Goal: Information Seeking & Learning: Learn about a topic

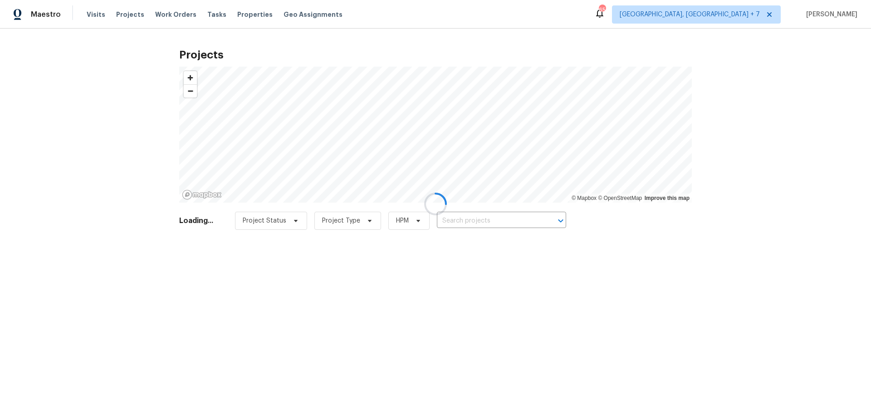
click at [514, 222] on div at bounding box center [435, 204] width 871 height 408
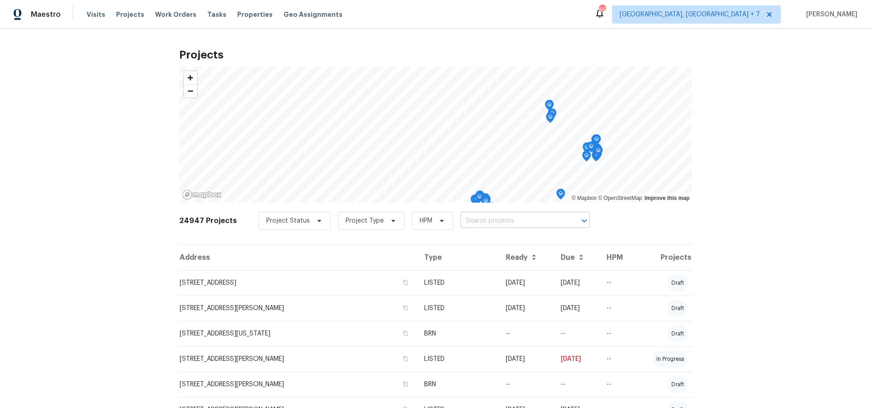
click at [507, 222] on input "text" at bounding box center [512, 221] width 104 height 14
type input "53044"
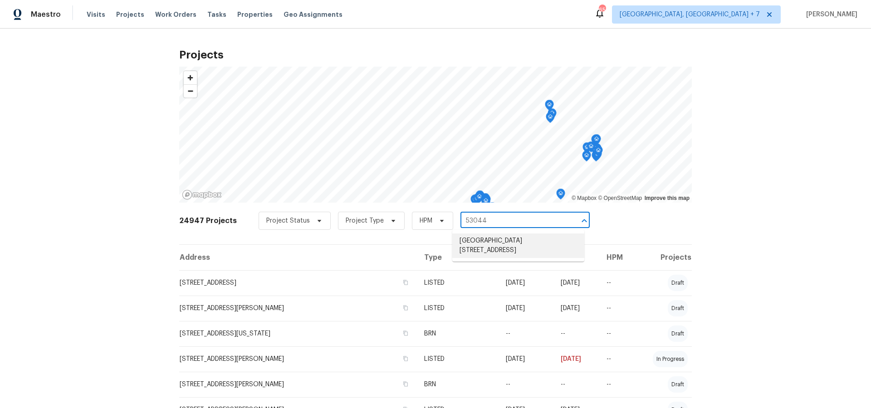
click at [488, 244] on li "[GEOGRAPHIC_DATA][STREET_ADDRESS]" at bounding box center [518, 246] width 132 height 24
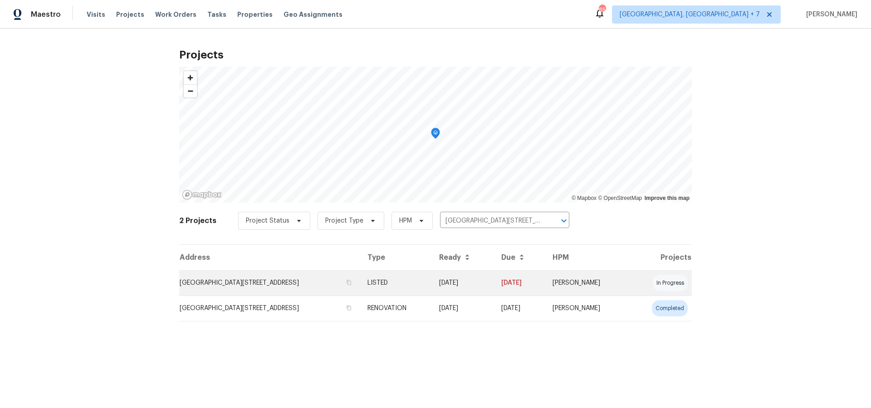
click at [317, 283] on td "[GEOGRAPHIC_DATA][STREET_ADDRESS]" at bounding box center [269, 282] width 181 height 25
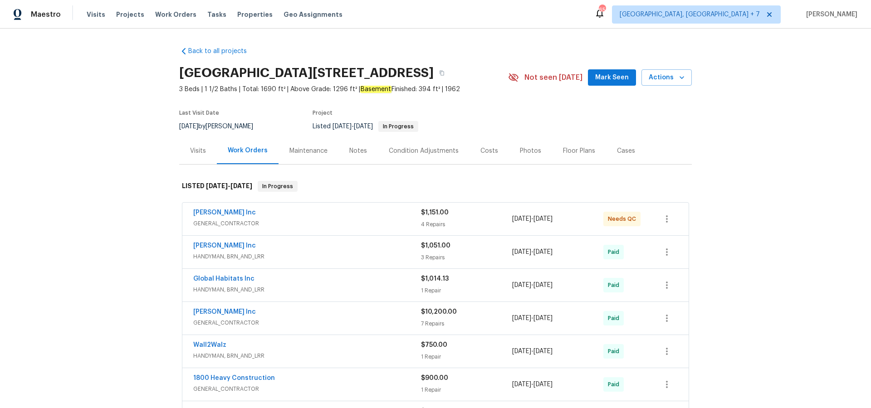
click at [197, 151] on div "Visits" at bounding box center [198, 151] width 16 height 9
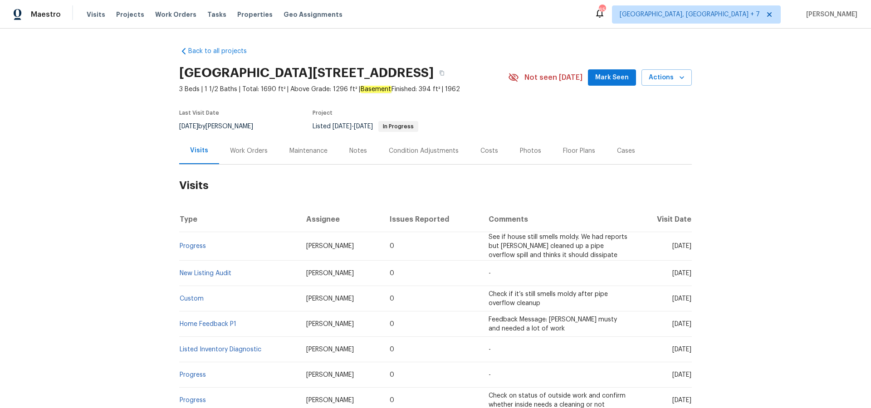
click at [239, 147] on div "Work Orders" at bounding box center [249, 151] width 38 height 9
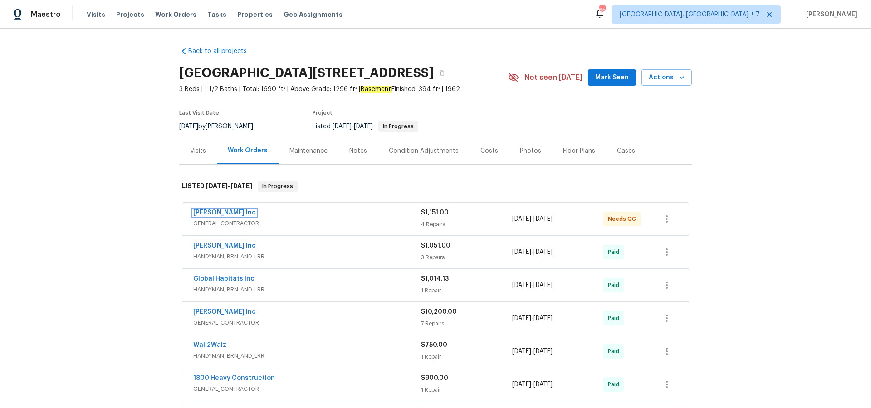
click at [230, 212] on link "[PERSON_NAME] Inc" at bounding box center [224, 213] width 63 height 6
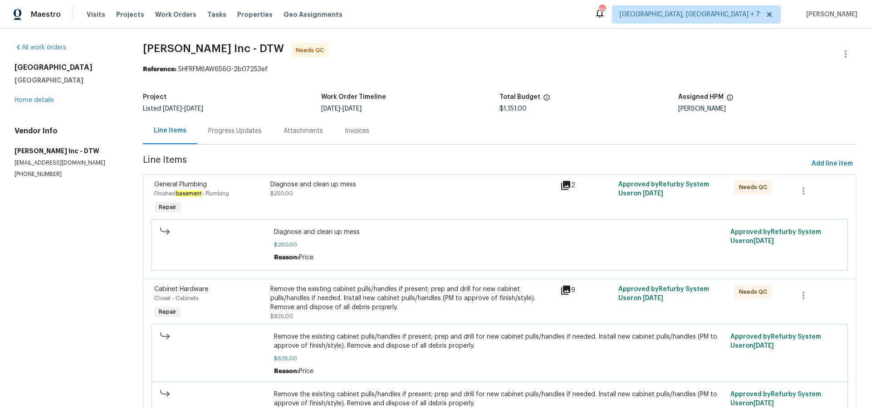
click at [569, 186] on icon at bounding box center [565, 185] width 9 height 9
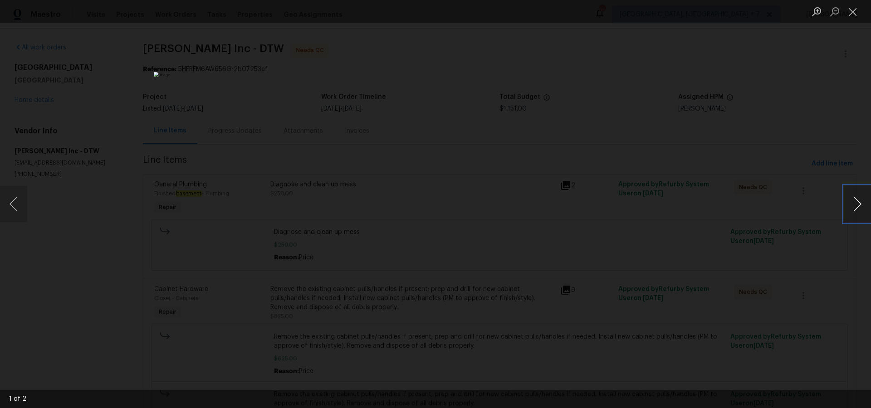
click at [855, 205] on button "Next image" at bounding box center [857, 204] width 27 height 36
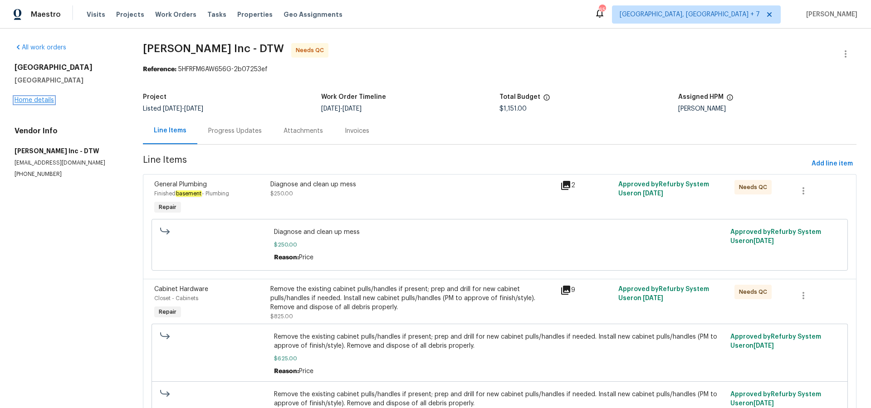
click at [40, 100] on link "Home details" at bounding box center [34, 100] width 39 height 6
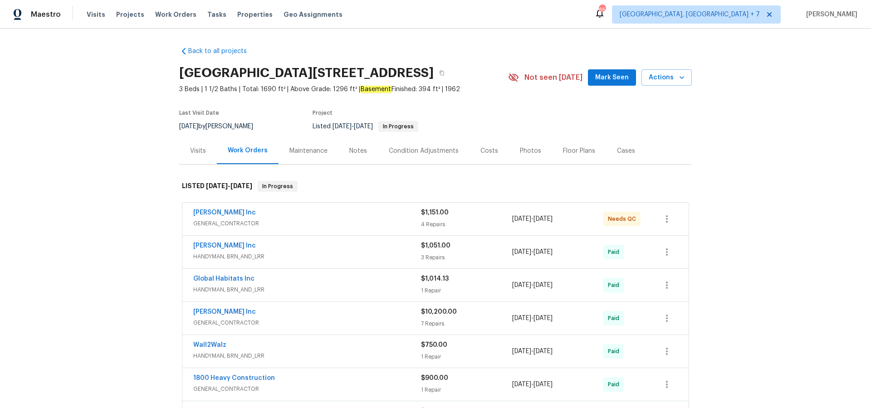
click at [366, 152] on div "Notes" at bounding box center [357, 150] width 39 height 27
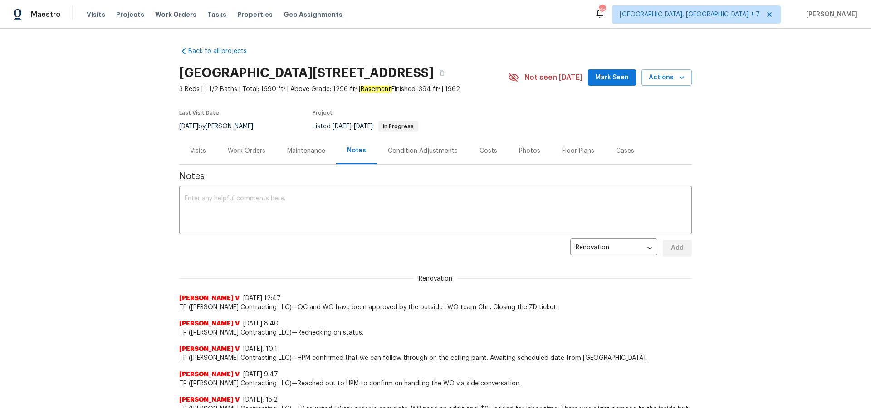
click at [201, 149] on div "Visits" at bounding box center [198, 151] width 16 height 9
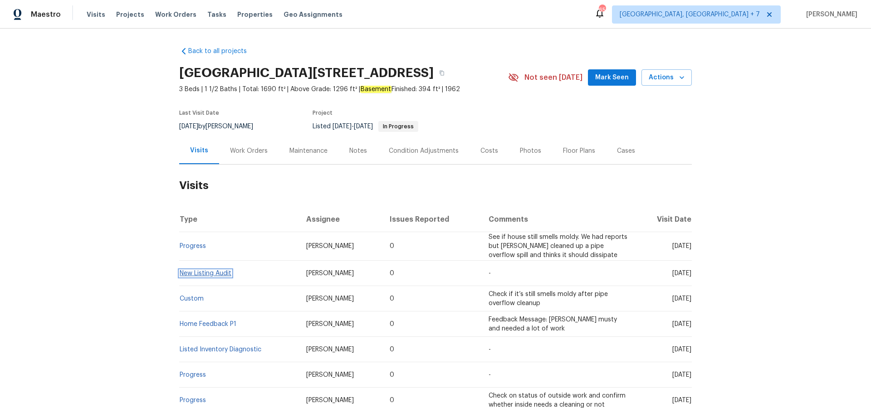
click at [220, 270] on link "New Listing Audit" at bounding box center [206, 273] width 52 height 6
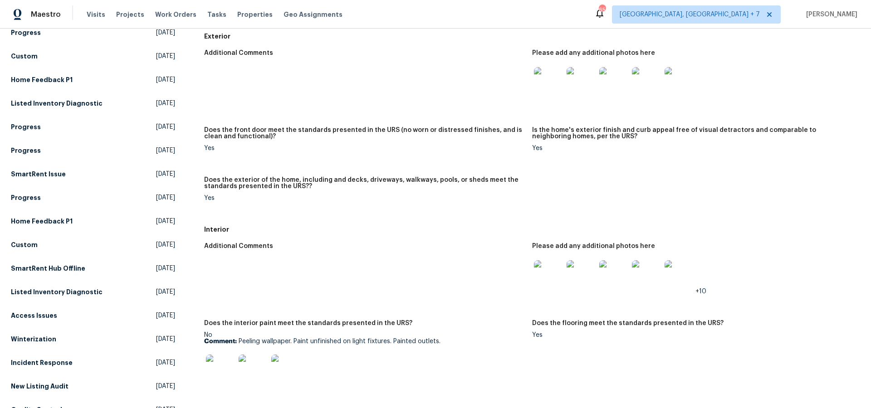
scroll to position [72, 0]
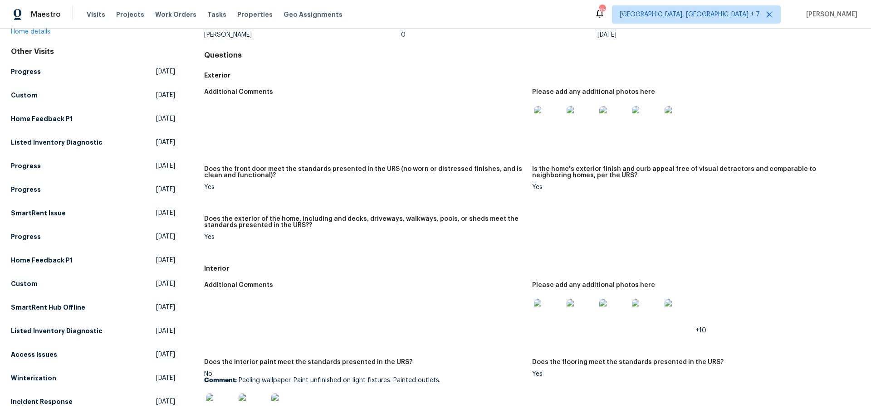
click at [549, 317] on img at bounding box center [548, 313] width 29 height 29
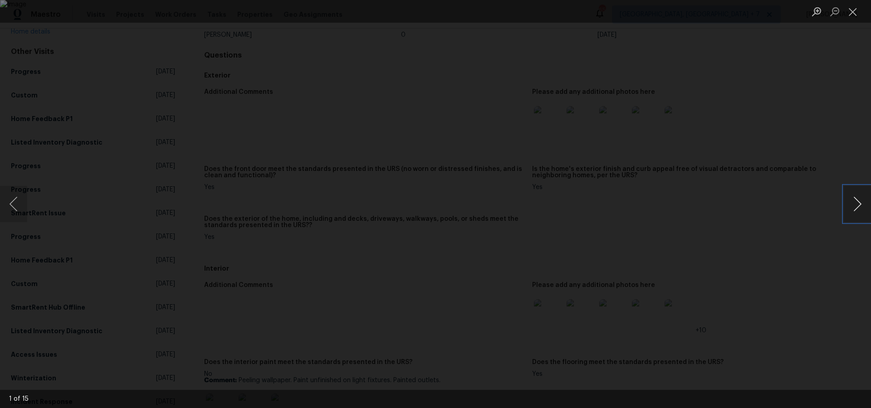
click at [861, 204] on button "Next image" at bounding box center [857, 204] width 27 height 36
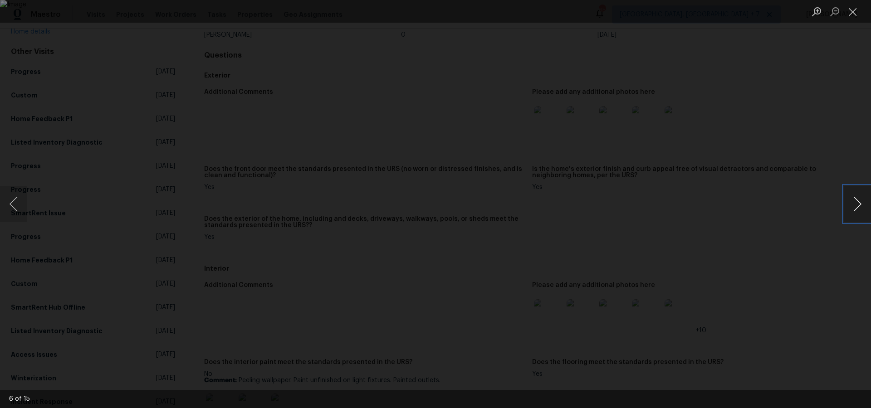
click at [861, 204] on button "Next image" at bounding box center [857, 204] width 27 height 36
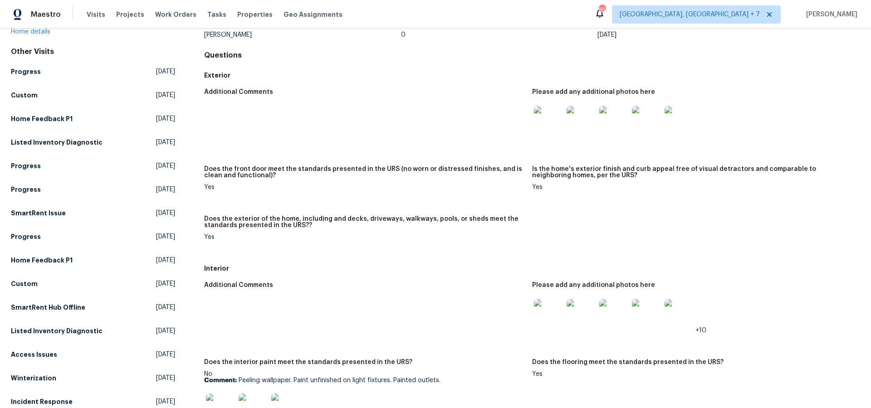
click at [545, 118] on img at bounding box center [548, 120] width 29 height 29
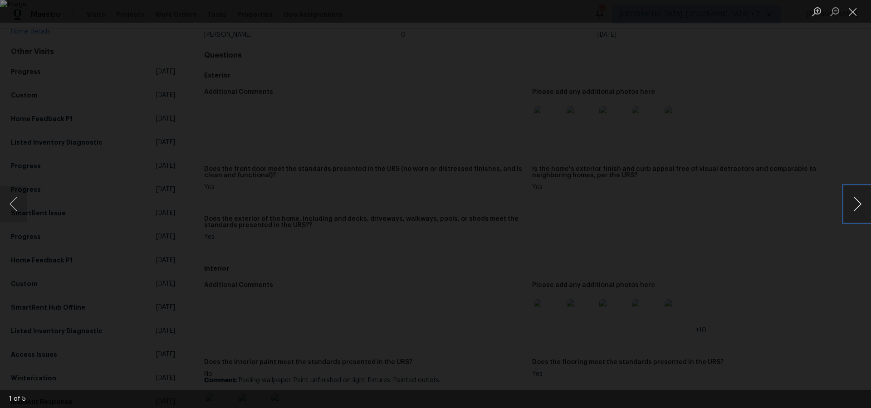
click at [860, 204] on button "Next image" at bounding box center [857, 204] width 27 height 36
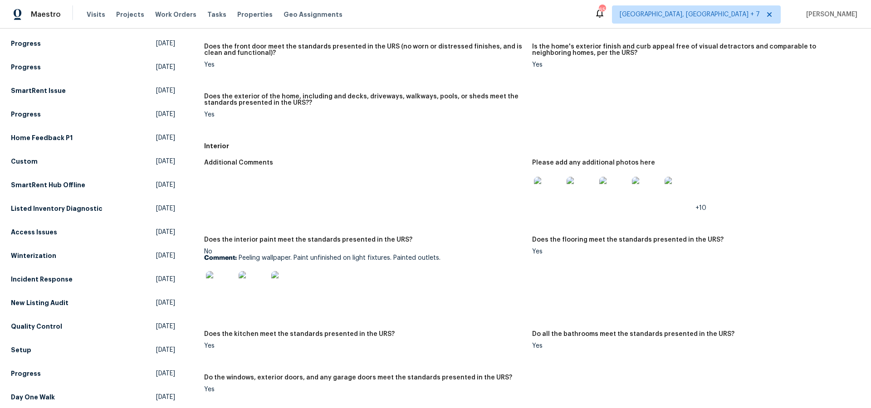
scroll to position [195, 0]
click at [223, 286] on img at bounding box center [220, 285] width 29 height 29
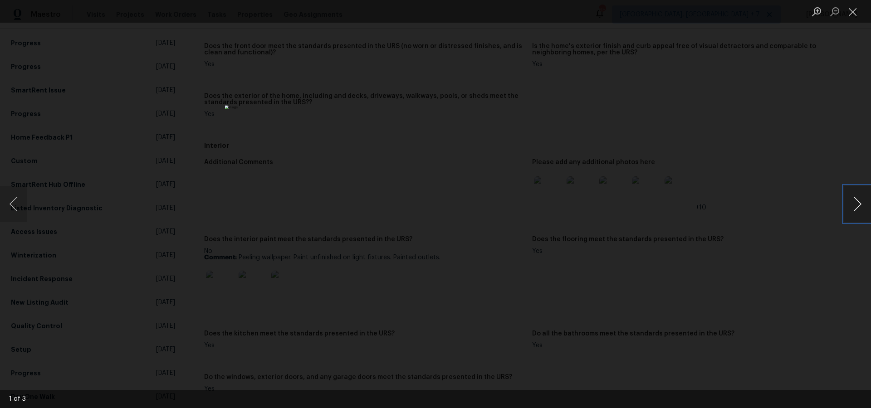
click at [851, 206] on button "Next image" at bounding box center [857, 204] width 27 height 36
click at [854, 17] on button "Close lightbox" at bounding box center [853, 12] width 18 height 16
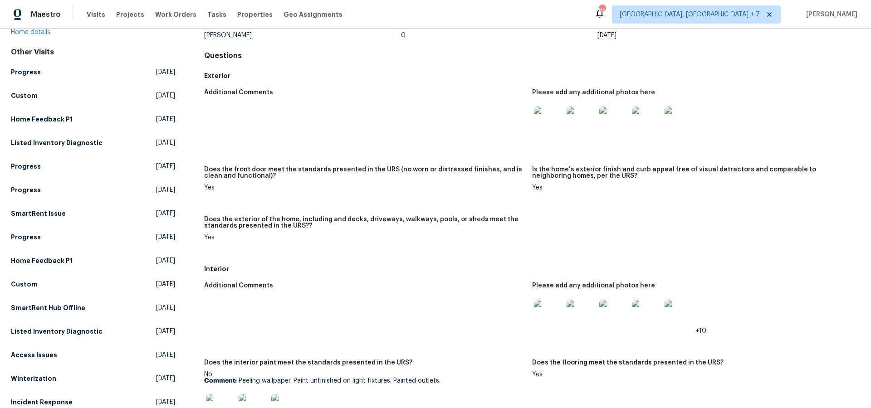
scroll to position [35, 0]
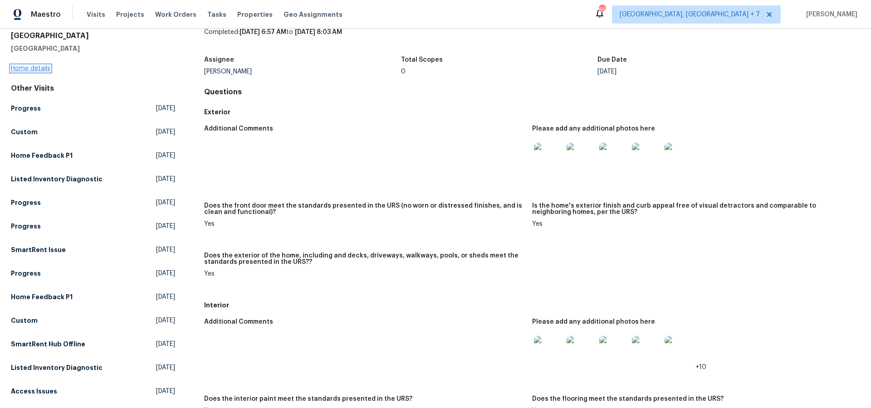
click at [43, 69] on link "Home details" at bounding box center [30, 68] width 39 height 6
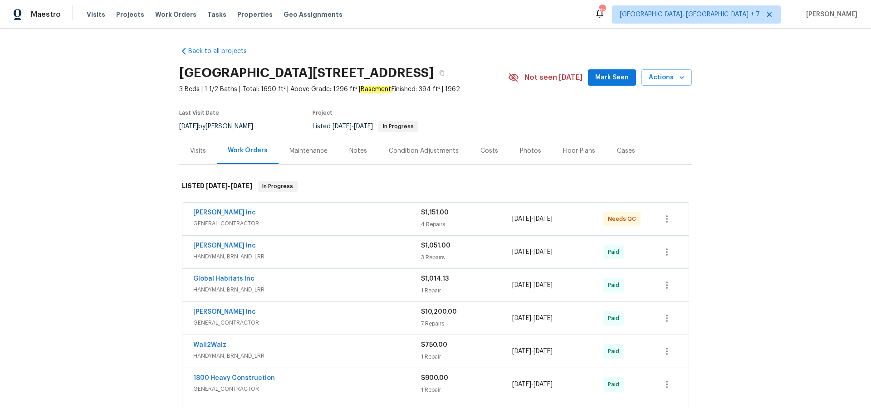
click at [193, 151] on div "Visits" at bounding box center [198, 151] width 16 height 9
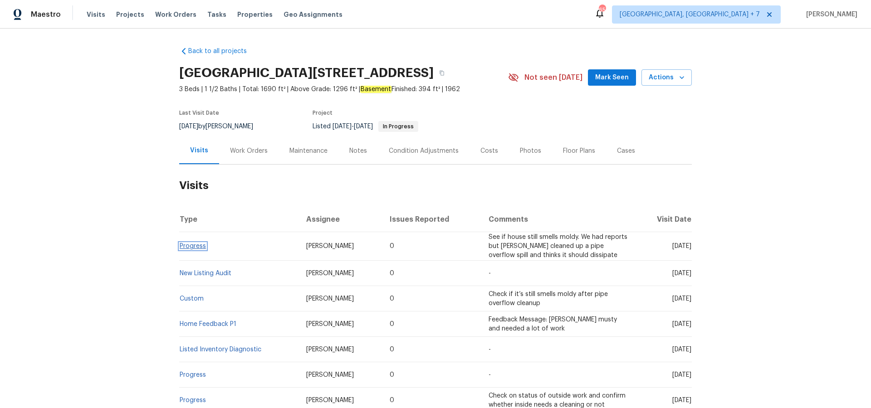
click at [200, 244] on link "Progress" at bounding box center [193, 246] width 26 height 6
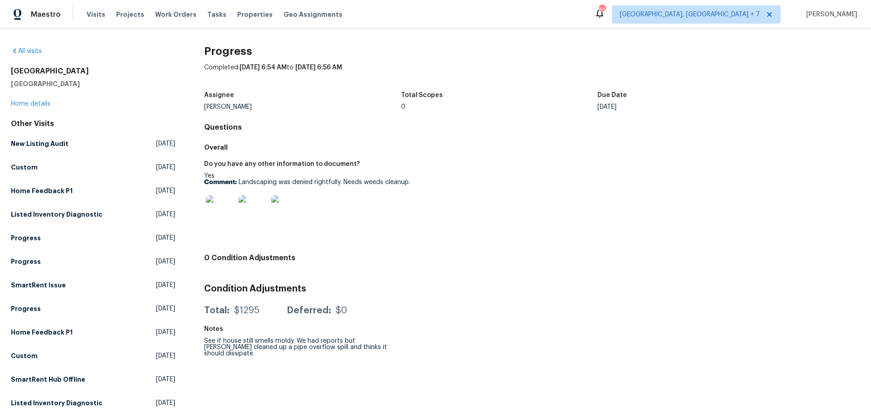
click at [223, 212] on img at bounding box center [220, 209] width 29 height 29
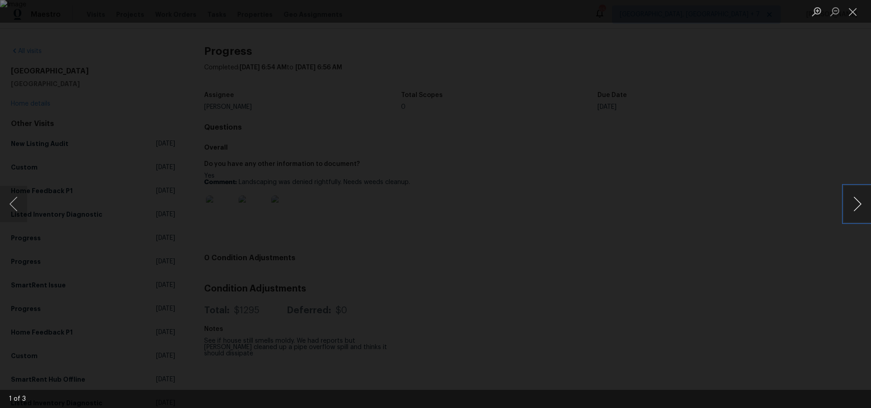
click at [861, 204] on button "Next image" at bounding box center [857, 204] width 27 height 36
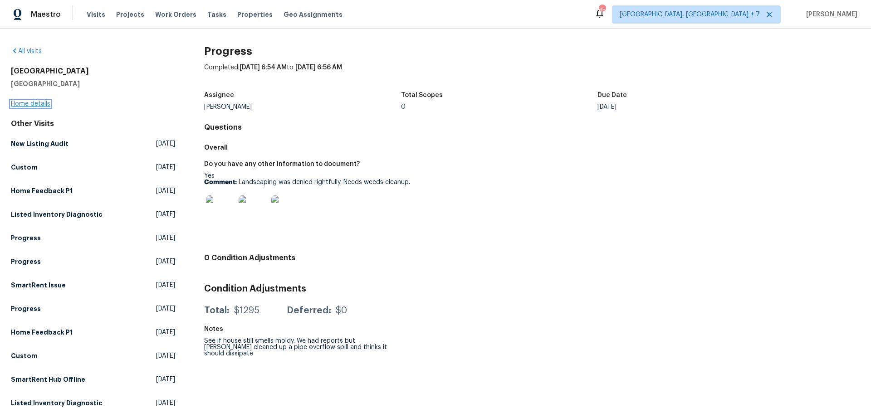
click at [33, 105] on link "Home details" at bounding box center [30, 104] width 39 height 6
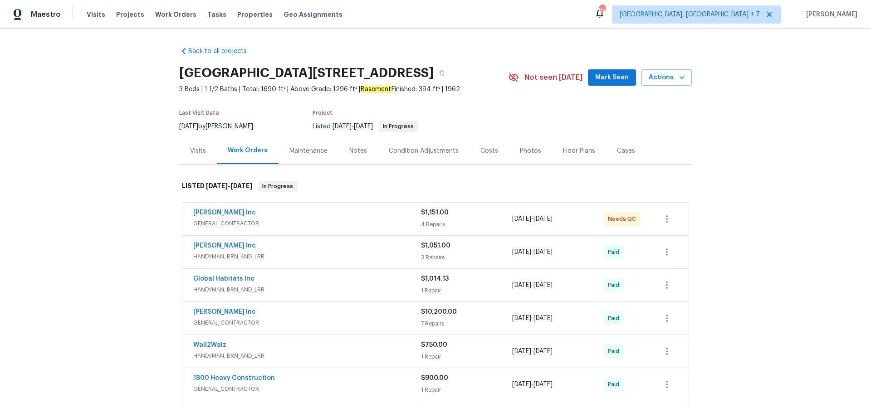
click at [358, 151] on div "Notes" at bounding box center [358, 151] width 18 height 9
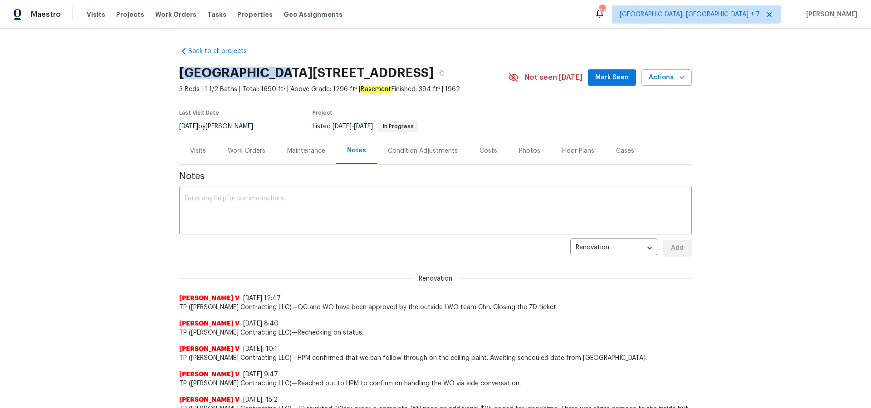
drag, startPoint x: 181, startPoint y: 74, endPoint x: 278, endPoint y: 78, distance: 97.1
click at [278, 78] on h2 "[GEOGRAPHIC_DATA][STREET_ADDRESS]" at bounding box center [306, 72] width 254 height 9
copy h2 "[GEOGRAPHIC_DATA]"
